Goal: Task Accomplishment & Management: Use online tool/utility

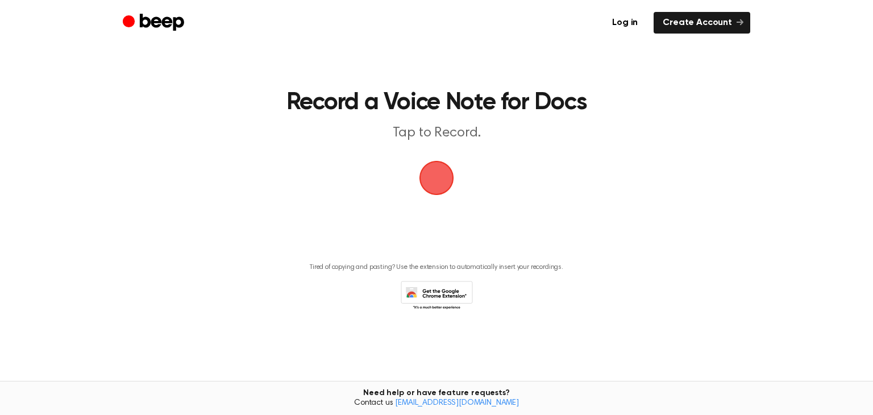
click at [437, 176] on span "button" at bounding box center [437, 178] width 50 height 50
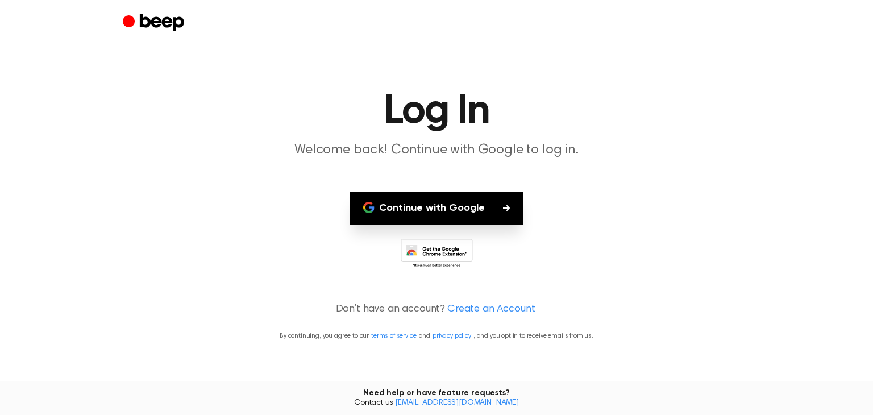
click at [472, 212] on button "Continue with Google" at bounding box center [437, 209] width 174 height 34
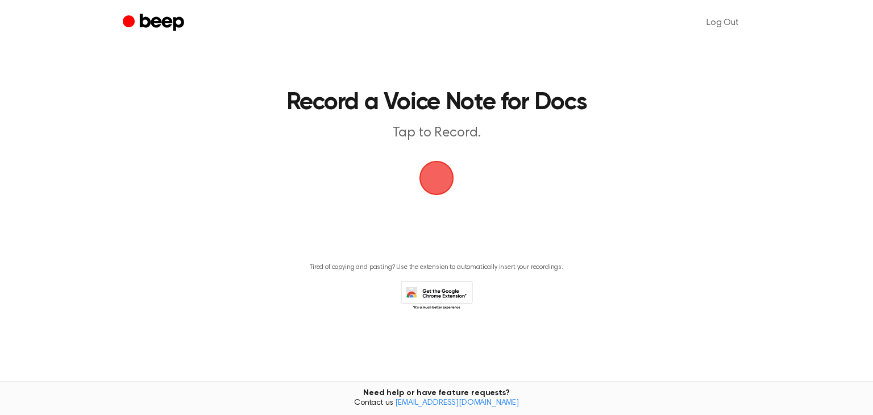
click at [449, 172] on span "button" at bounding box center [437, 178] width 32 height 32
click at [433, 185] on span "button" at bounding box center [437, 178] width 48 height 48
drag, startPoint x: 273, startPoint y: 113, endPoint x: 298, endPoint y: 60, distance: 58.5
click at [298, 60] on main "Record a Voice Note for Docs Tap to Record. Tired of copying and pasting? Use t…" at bounding box center [436, 180] width 873 height 360
click at [437, 177] on span "button" at bounding box center [436, 177] width 45 height 45
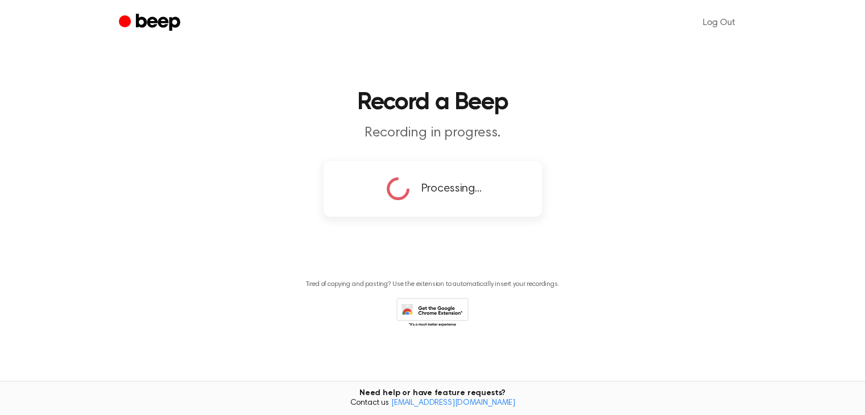
scroll to position [1, 0]
click at [403, 213] on div "Processing..." at bounding box center [433, 188] width 218 height 56
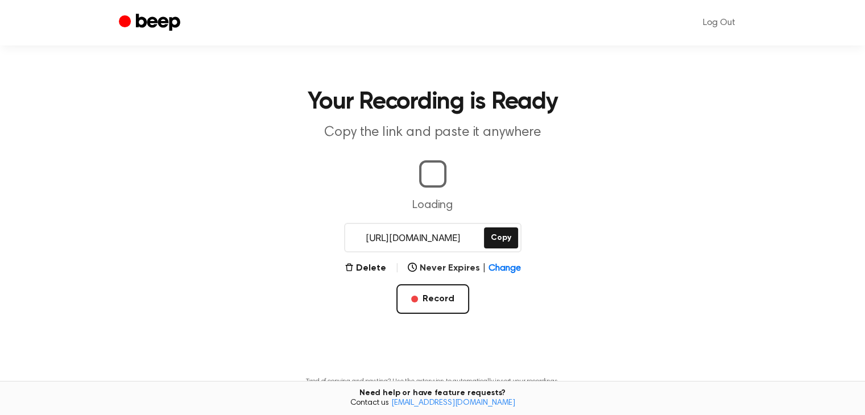
scroll to position [98, 0]
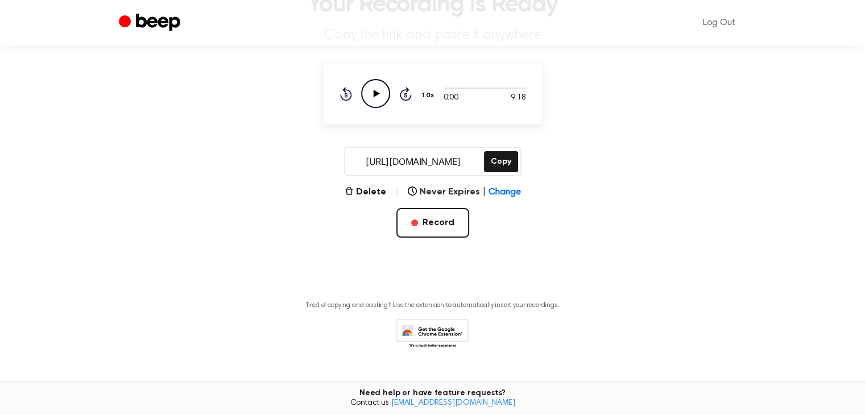
click at [380, 97] on icon "Play Audio" at bounding box center [375, 93] width 29 height 29
click at [504, 165] on button "Copy" at bounding box center [501, 161] width 34 height 21
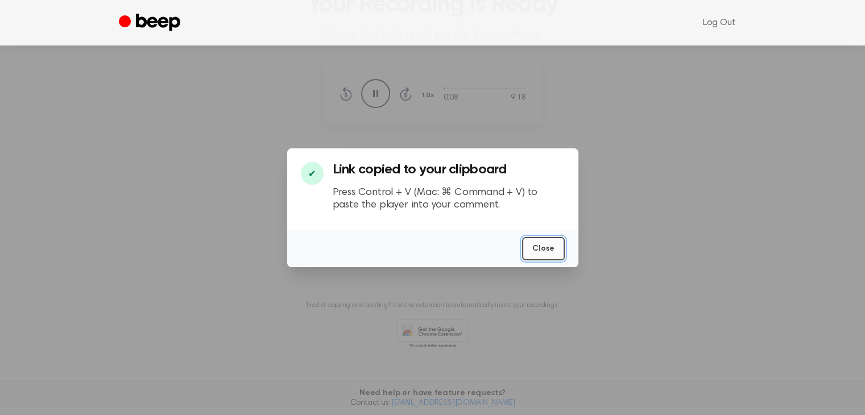
click at [554, 246] on button "Close" at bounding box center [543, 248] width 43 height 23
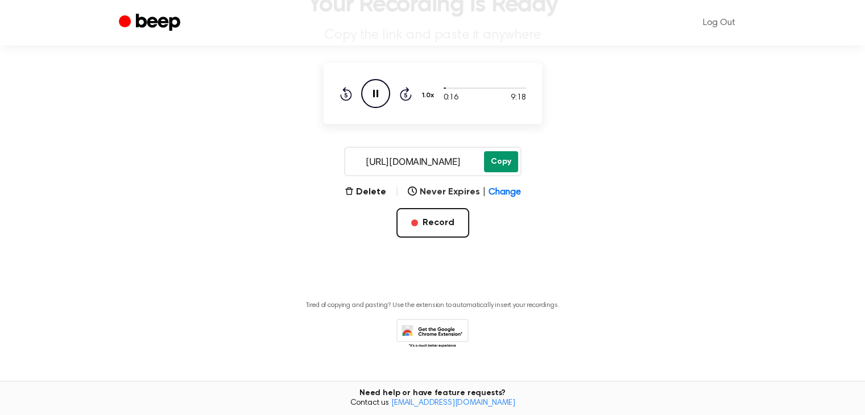
click at [499, 165] on button "Copy" at bounding box center [501, 161] width 34 height 21
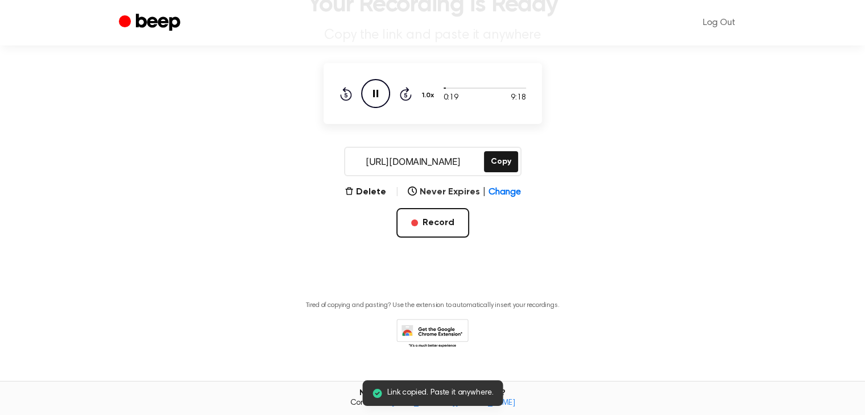
click at [482, 101] on div "0:19 9:18" at bounding box center [484, 98] width 82 height 12
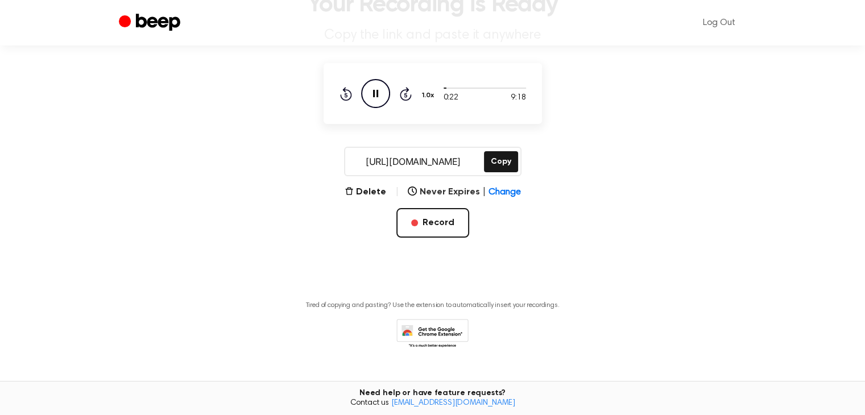
drag, startPoint x: 482, startPoint y: 101, endPoint x: 419, endPoint y: 147, distance: 78.1
click at [419, 147] on main "Your Recording is Ready Copy the link and paste it anywhere 0:22 9:18 Your brow…" at bounding box center [432, 142] width 865 height 480
click at [368, 194] on button "Delete" at bounding box center [366, 192] width 42 height 14
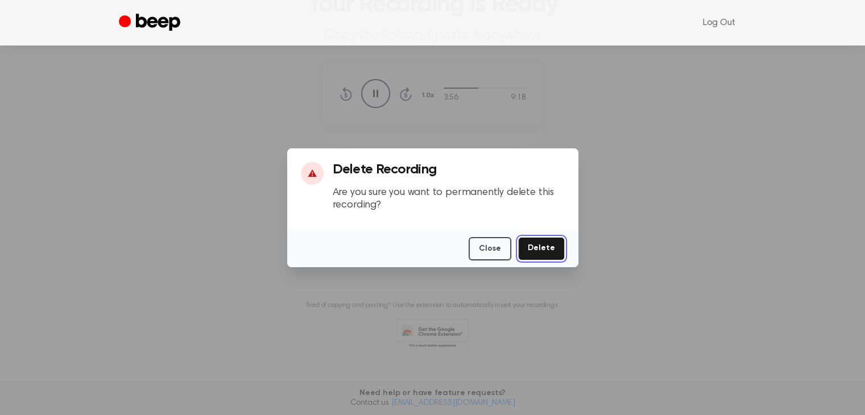
click at [541, 247] on button "Delete" at bounding box center [541, 248] width 47 height 23
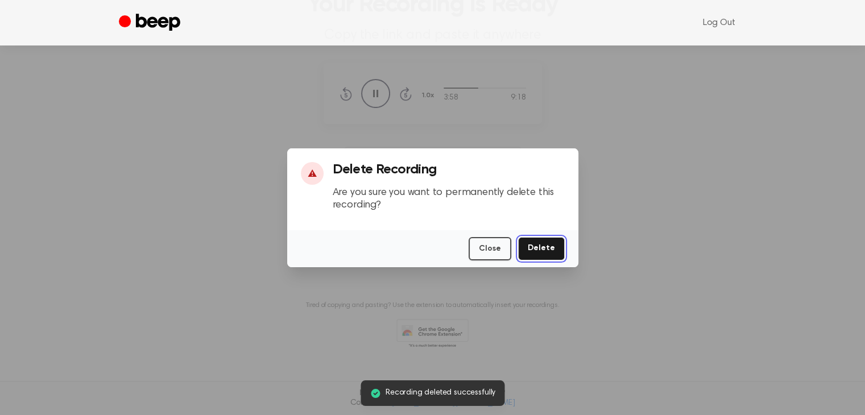
click at [541, 247] on button "Delete" at bounding box center [541, 248] width 47 height 23
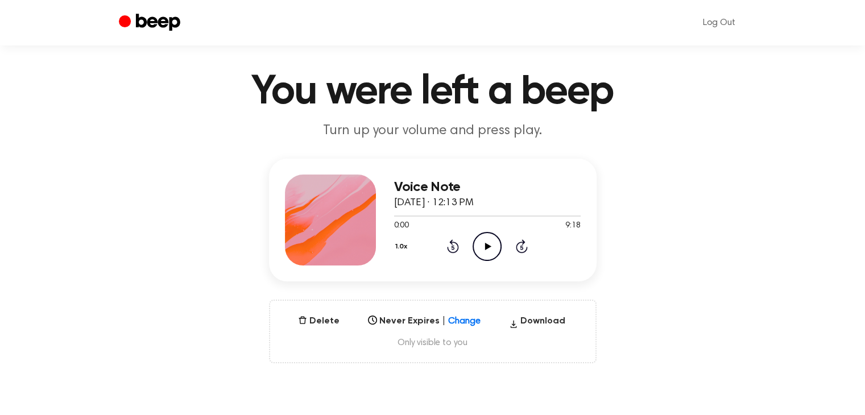
scroll to position [27, 0]
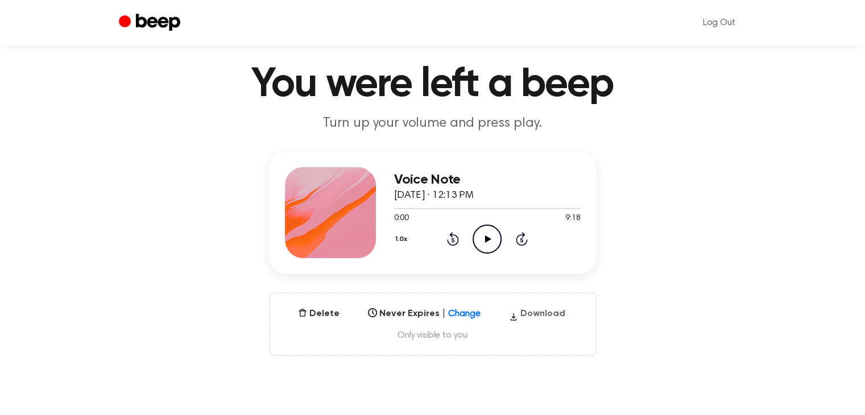
click at [530, 310] on button "Download" at bounding box center [536, 316] width 65 height 18
drag, startPoint x: 453, startPoint y: 196, endPoint x: 698, endPoint y: 77, distance: 271.8
click at [698, 77] on h1 "You were left a beep" at bounding box center [433, 84] width 582 height 41
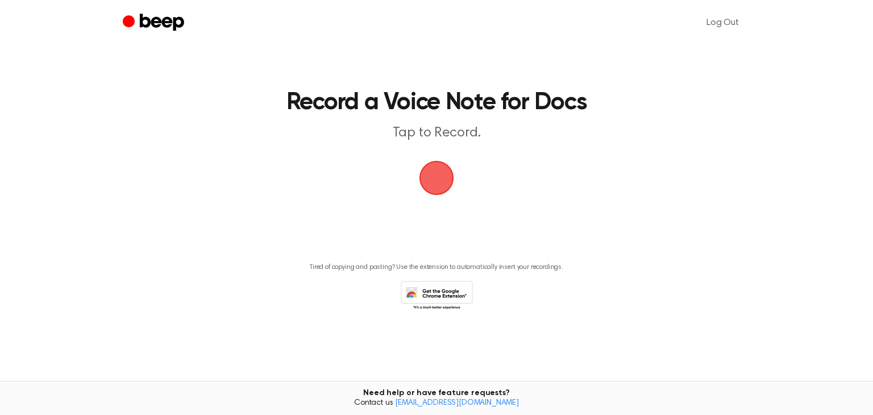
click at [437, 173] on span "button" at bounding box center [437, 178] width 64 height 64
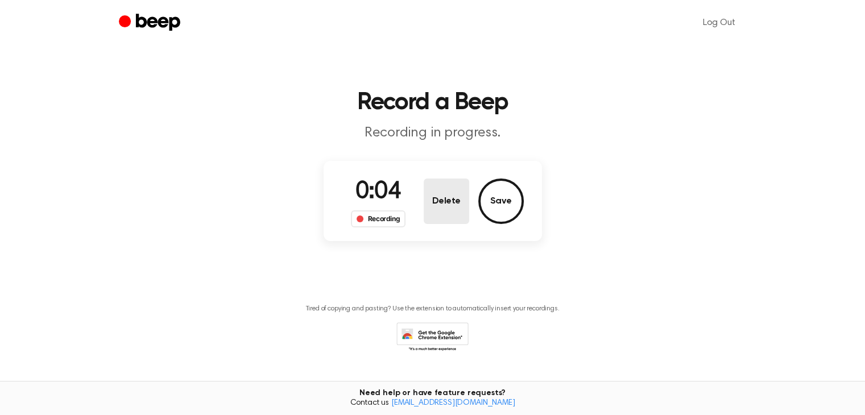
click at [442, 205] on button "Delete" at bounding box center [446, 201] width 45 height 45
